Goal: Transaction & Acquisition: Purchase product/service

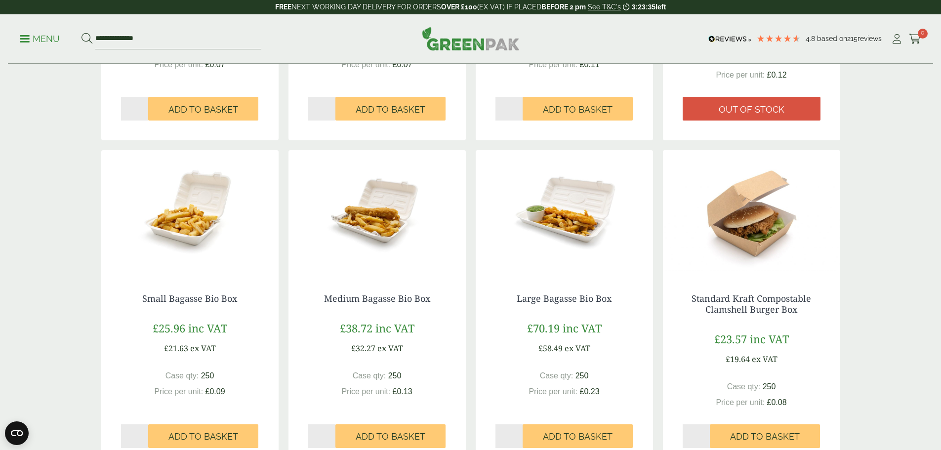
scroll to position [444, 0]
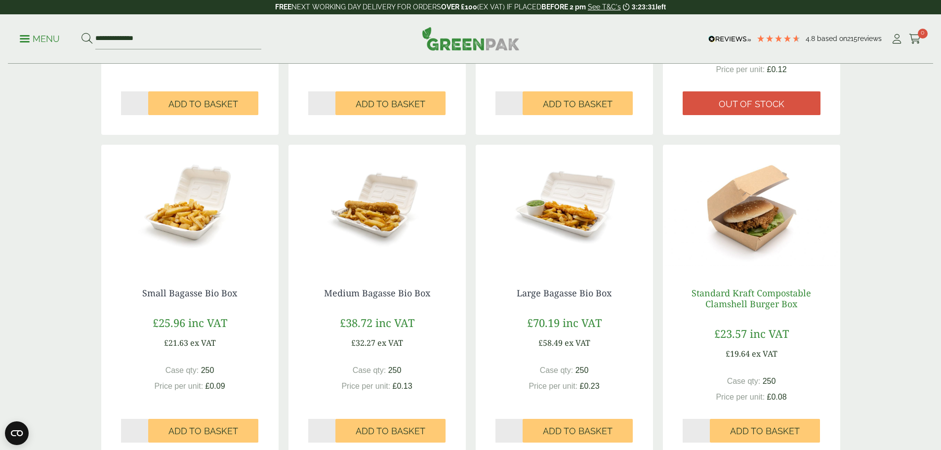
click at [769, 294] on link "Standard Kraft Compostable Clamshell Burger Box" at bounding box center [751, 298] width 120 height 23
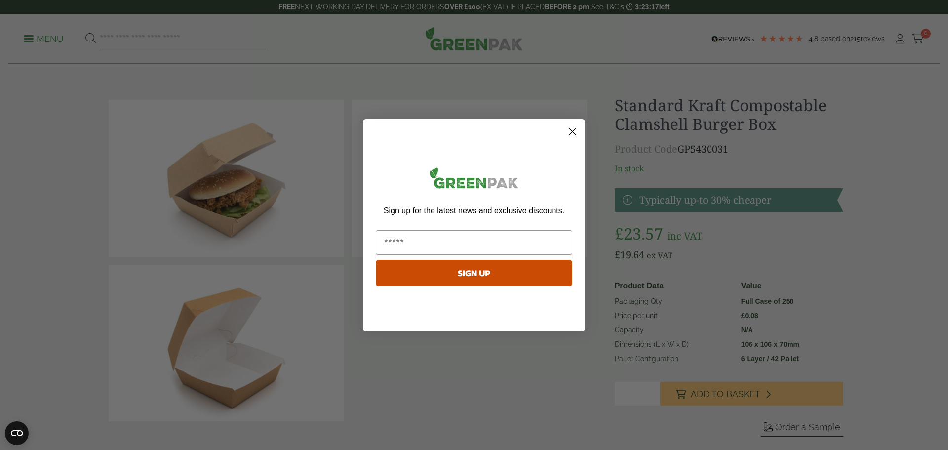
click at [572, 130] on circle "Close dialog" at bounding box center [572, 131] width 16 height 16
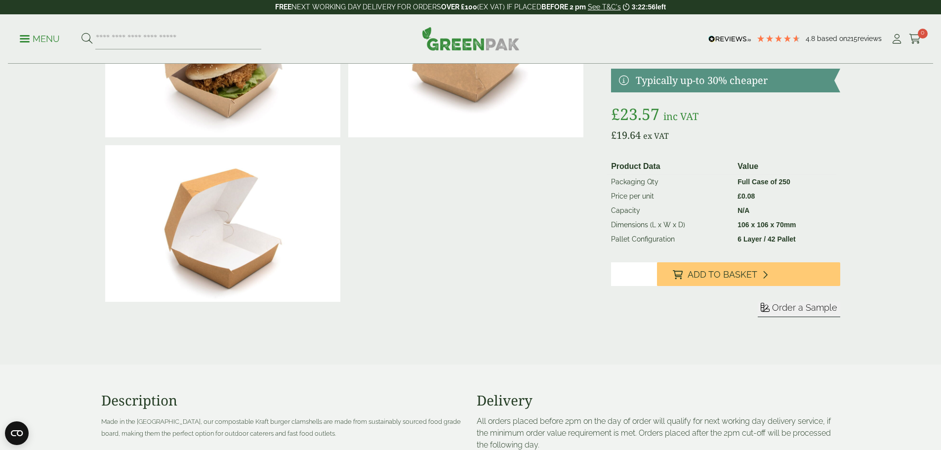
scroll to position [99, 0]
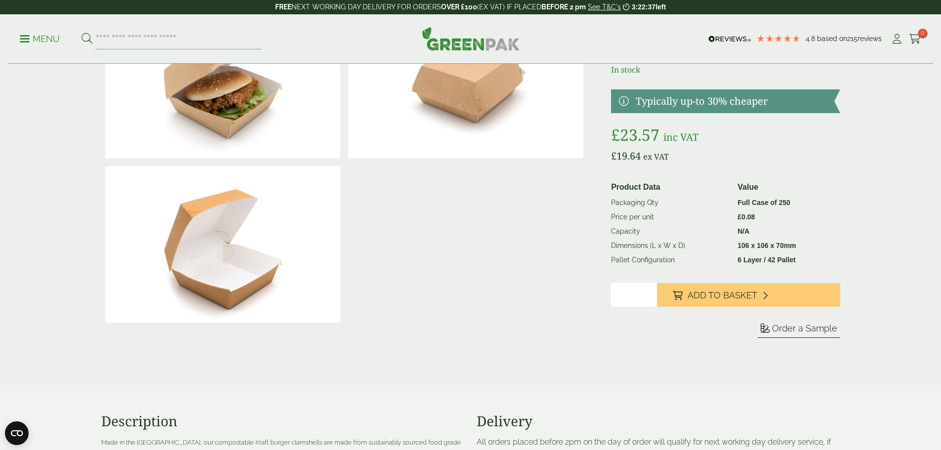
drag, startPoint x: 339, startPoint y: 198, endPoint x: 344, endPoint y: 197, distance: 5.0
click at [339, 198] on img at bounding box center [222, 244] width 235 height 157
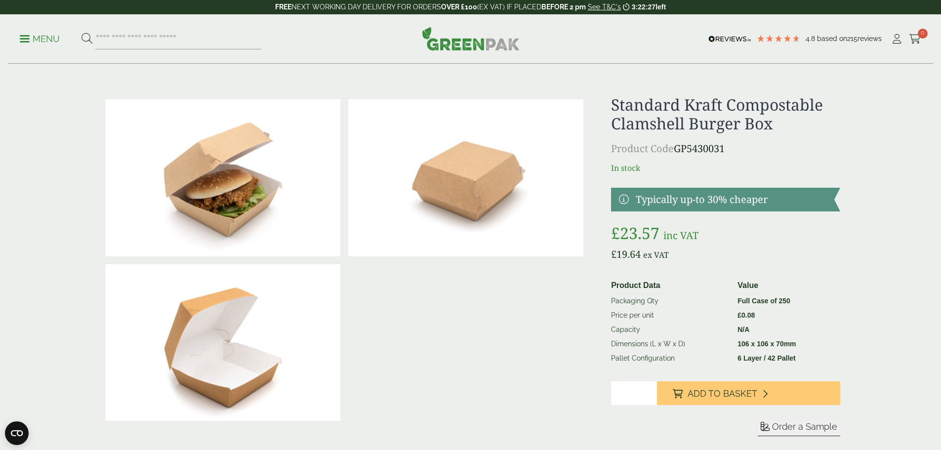
scroll to position [0, 0]
click at [730, 149] on p "Product Code GP5430031" at bounding box center [725, 149] width 229 height 15
drag, startPoint x: 728, startPoint y: 149, endPoint x: 689, endPoint y: 148, distance: 38.5
click at [689, 148] on p "Product Code GP5430031" at bounding box center [725, 149] width 229 height 15
copy p "5430031"
